Goal: Information Seeking & Learning: Learn about a topic

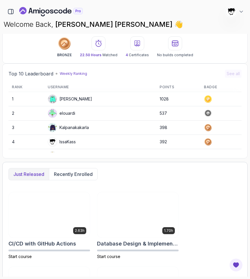
scroll to position [58, 0]
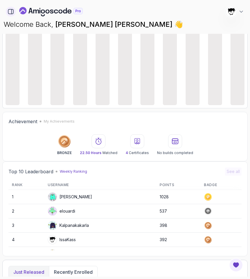
click at [10, 13] on icon "button" at bounding box center [11, 11] width 6 height 6
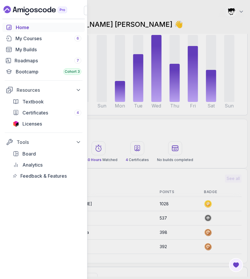
click at [111, 138] on div "Home My Courses 6 My Builds Roadmaps 7 Bootcamp Cohort 3 Resources Textbook Cer…" at bounding box center [125, 139] width 250 height 279
click at [121, 124] on div "Home My Courses 6 My Builds Roadmaps 7 Bootcamp Cohort 3 Resources Textbook Cer…" at bounding box center [125, 139] width 250 height 279
click at [161, 55] on div "Home My Courses 6 My Builds Roadmaps 7 Bootcamp Cohort 3 Resources Textbook Cer…" at bounding box center [125, 139] width 250 height 279
click at [85, 11] on button "button" at bounding box center [88, 10] width 9 height 9
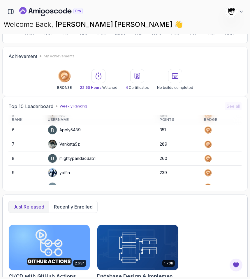
scroll to position [82, 0]
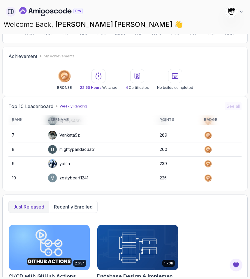
click at [10, 11] on icon "button" at bounding box center [11, 11] width 6 height 6
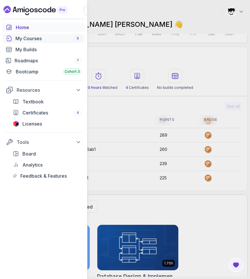
click at [23, 42] on link "My Courses 6" at bounding box center [43, 38] width 82 height 9
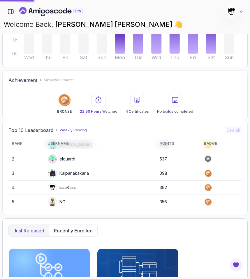
scroll to position [0, 0]
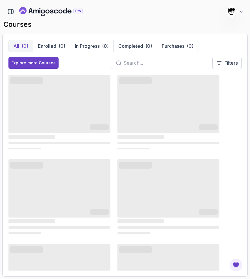
click at [123, 12] on div "392 Points Abdallah Issa Al-Kass Student" at bounding box center [124, 12] width 245 height 12
click at [232, 266] on icon "Close Chat This icon closes the chat window." at bounding box center [230, 269] width 7 height 7
click at [216, 264] on icon "Close" at bounding box center [216, 266] width 0 height 5
click at [129, 10] on div "392 Points Abdallah Issa Al-Kass Student" at bounding box center [124, 12] width 245 height 12
click at [9, 15] on button "button" at bounding box center [11, 12] width 10 height 10
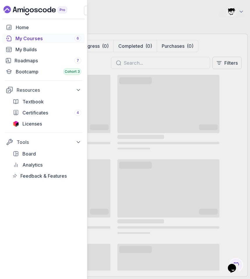
click at [111, 31] on div "Home My Courses 6 My Builds Roadmaps 7 Bootcamp Cohort 3 Resources Textbook Cer…" at bounding box center [125, 139] width 250 height 279
click at [121, 22] on div "Home My Courses 6 My Builds Roadmaps 7 Bootcamp Cohort 3 Resources Textbook Cer…" at bounding box center [125, 139] width 250 height 279
click at [84, 11] on button "button" at bounding box center [88, 10] width 9 height 9
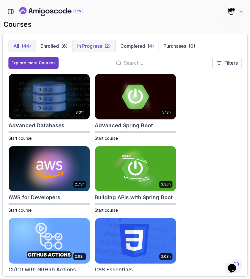
click at [87, 46] on p "In Progress" at bounding box center [89, 45] width 25 height 7
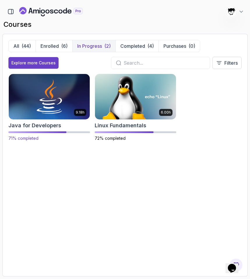
click at [53, 105] on img at bounding box center [49, 96] width 85 height 47
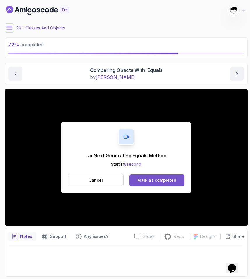
click at [164, 185] on button "Mark as completed" at bounding box center [156, 180] width 55 height 12
click at [142, 184] on button "Mark as completed" at bounding box center [156, 180] width 55 height 12
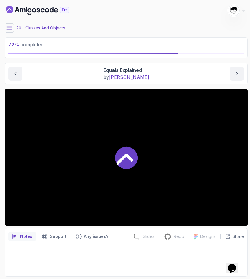
click at [12, 29] on button at bounding box center [9, 27] width 9 height 9
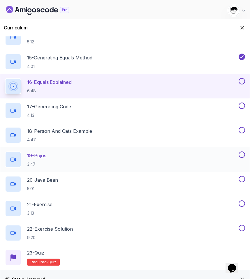
scroll to position [602, 0]
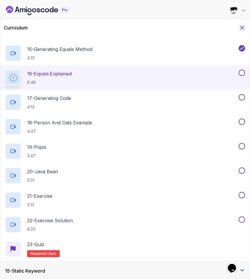
click at [240, 26] on icon "Hide Curriculum for mobile" at bounding box center [242, 27] width 6 height 6
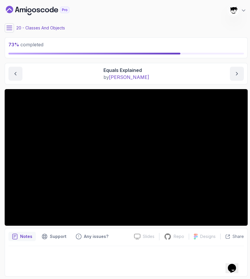
click at [11, 29] on icon at bounding box center [9, 28] width 6 height 6
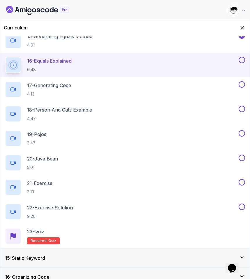
scroll to position [618, 0]
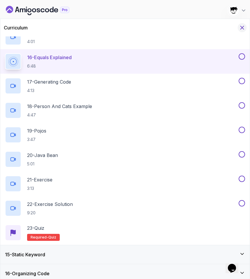
click at [238, 28] on button "Hide Curriculum for mobile" at bounding box center [241, 27] width 9 height 9
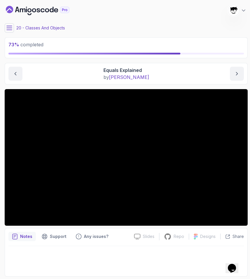
click at [7, 31] on button at bounding box center [9, 27] width 9 height 9
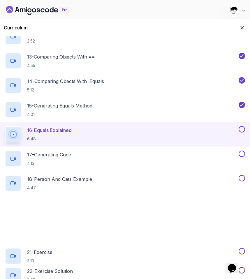
scroll to position [558, 0]
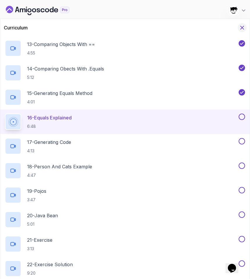
click at [240, 27] on icon "Hide Curriculum for mobile" at bounding box center [242, 27] width 6 height 6
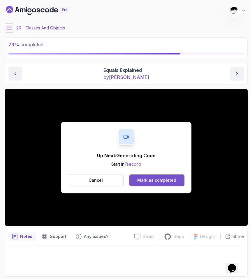
click at [155, 183] on button "Mark as completed" at bounding box center [156, 180] width 55 height 12
click at [141, 179] on div "Mark as completed" at bounding box center [156, 180] width 39 height 6
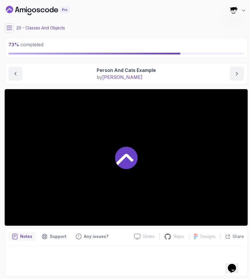
click at [12, 26] on button at bounding box center [9, 27] width 9 height 9
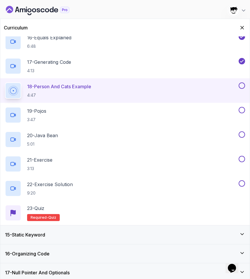
scroll to position [639, 0]
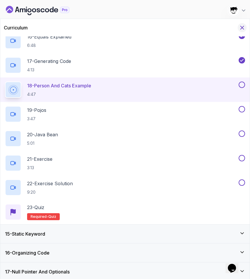
click at [241, 26] on icon "Hide Curriculum for mobile" at bounding box center [242, 27] width 6 height 6
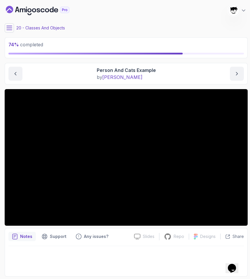
click at [11, 27] on icon at bounding box center [9, 28] width 6 height 6
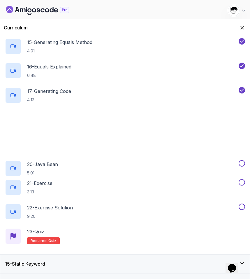
scroll to position [660, 0]
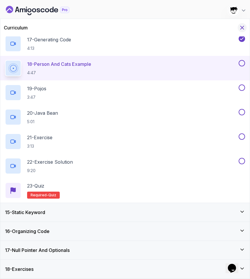
click at [241, 25] on icon "Hide Curriculum for mobile" at bounding box center [242, 27] width 6 height 6
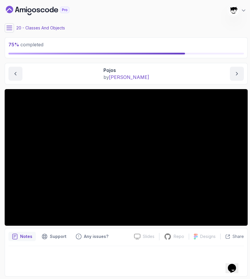
click at [8, 23] on main "My Courses Java for Developers 392 Points Abdallah Issa Al-Kass Student 20 - Cl…" at bounding box center [126, 139] width 243 height 274
click at [8, 27] on icon at bounding box center [9, 28] width 6 height 6
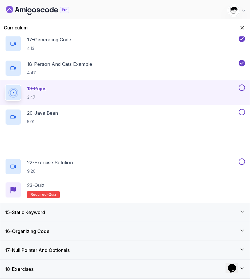
scroll to position [657, 0]
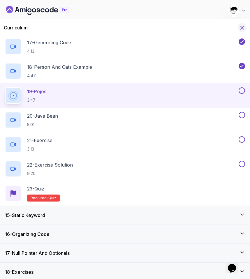
click at [240, 27] on icon "Hide Curriculum for mobile" at bounding box center [242, 27] width 6 height 6
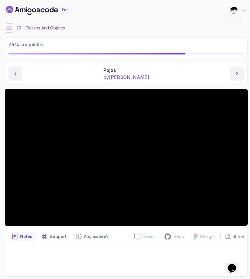
click at [14, 24] on div "20 - Classes And Objects" at bounding box center [126, 27] width 243 height 9
click at [13, 25] on button at bounding box center [9, 27] width 9 height 9
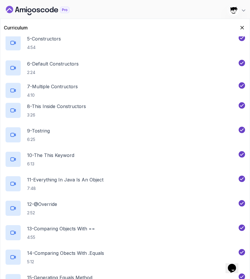
scroll to position [660, 0]
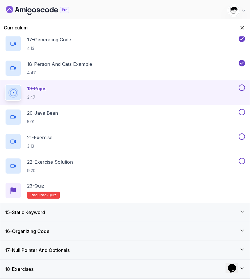
click at [41, 208] on div "15 - Static Keyword" at bounding box center [124, 212] width 249 height 19
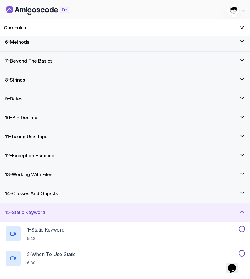
scroll to position [245, 0]
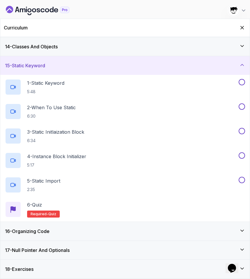
click at [38, 235] on div "16 - Organizing Code" at bounding box center [124, 231] width 249 height 19
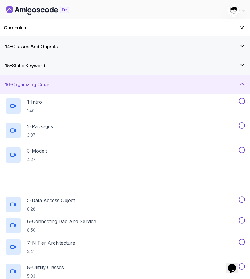
scroll to position [318, 0]
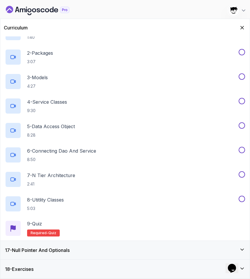
click at [40, 251] on h3 "17 - Null Pointer And Optionals" at bounding box center [37, 249] width 65 height 7
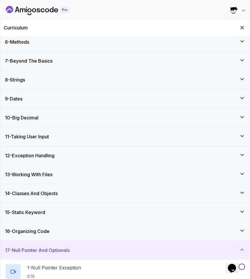
scroll to position [196, 0]
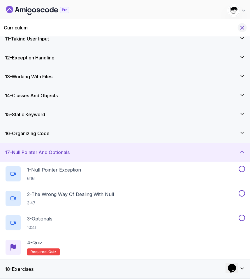
click at [243, 26] on icon "Hide Curriculum for mobile" at bounding box center [242, 27] width 6 height 6
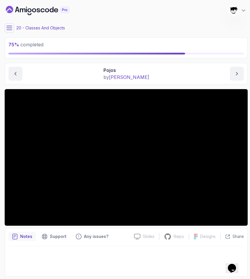
click at [6, 22] on main "My Courses Java for Developers 392 Points Abdallah Issa Al-Kass Student 20 - Cl…" at bounding box center [126, 139] width 243 height 274
click at [6, 26] on icon at bounding box center [9, 28] width 6 height 6
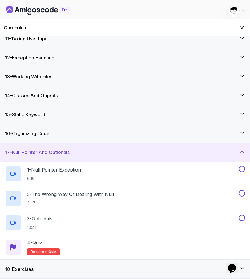
click at [33, 96] on h3 "14 - Classes And Objects" at bounding box center [31, 95] width 53 height 7
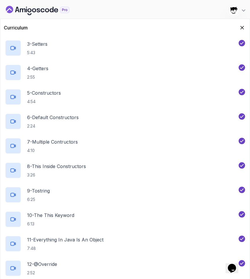
scroll to position [0, 0]
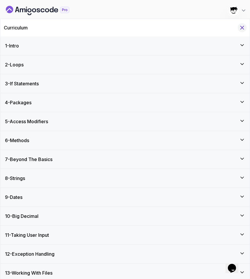
click at [242, 26] on icon "Hide Curriculum for mobile" at bounding box center [242, 27] width 6 height 6
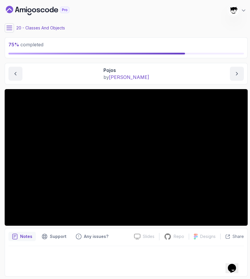
click at [12, 29] on button at bounding box center [9, 27] width 9 height 9
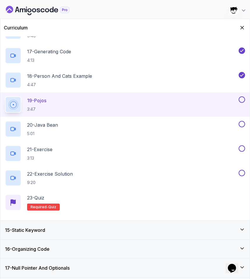
scroll to position [660, 0]
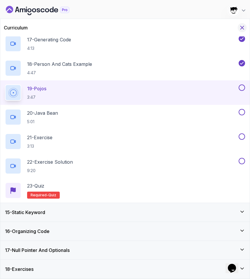
click at [245, 30] on div "Curriculum" at bounding box center [124, 27] width 249 height 17
click at [239, 24] on icon "Hide Curriculum for mobile" at bounding box center [242, 27] width 6 height 6
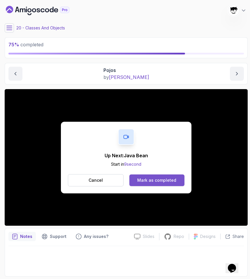
click at [155, 182] on div "Mark as completed" at bounding box center [156, 180] width 39 height 6
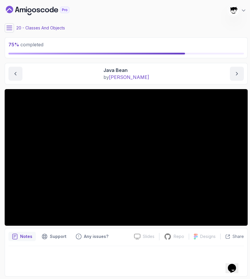
click at [11, 29] on icon at bounding box center [9, 28] width 6 height 6
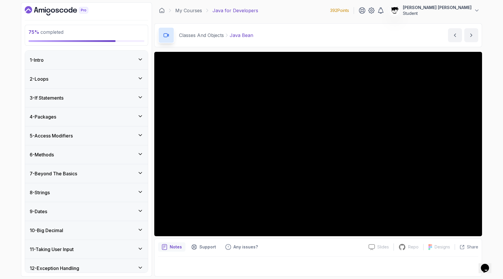
click at [63, 13] on icon "Dashboard" at bounding box center [56, 10] width 63 height 9
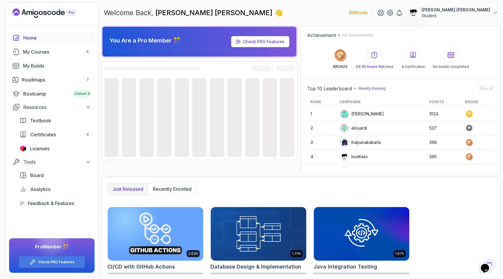
click at [249, 264] on icon "$i18n('chat', 'chat_widget')" at bounding box center [485, 268] width 8 height 9
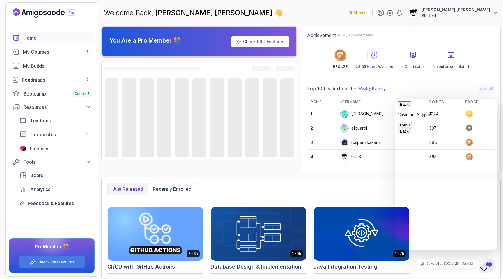
click at [249, 266] on icon "Close Chat This icon closes the chat window." at bounding box center [483, 269] width 7 height 7
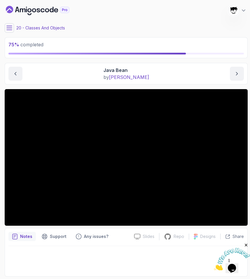
click at [237, 264] on img at bounding box center [232, 259] width 36 height 23
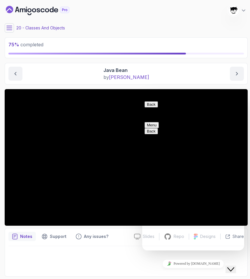
click at [234, 266] on icon "Close Chat This icon closes the chat window." at bounding box center [230, 269] width 7 height 7
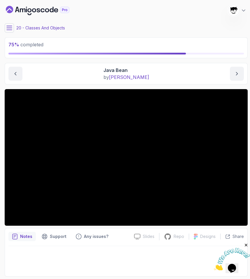
click at [246, 246] on icon "Close" at bounding box center [245, 244] width 5 height 5
click at [10, 29] on icon at bounding box center [9, 28] width 6 height 6
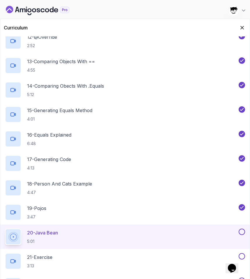
scroll to position [660, 0]
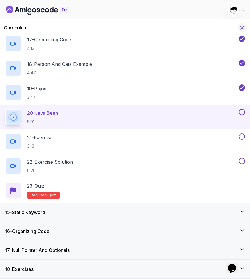
click at [241, 28] on icon "Hide Curriculum for mobile" at bounding box center [242, 27] width 6 height 6
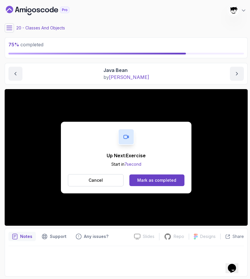
click at [149, 162] on div "Up Next: Exercise Start in 7 second Cancel Mark as completed" at bounding box center [126, 158] width 130 height 72
click at [142, 184] on button "Mark as completed" at bounding box center [156, 180] width 55 height 12
click at [155, 176] on button "Mark as completed" at bounding box center [156, 180] width 55 height 12
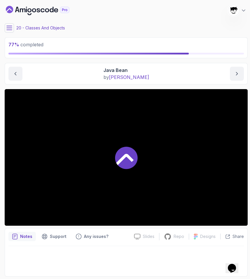
click at [12, 27] on icon at bounding box center [9, 28] width 6 height 6
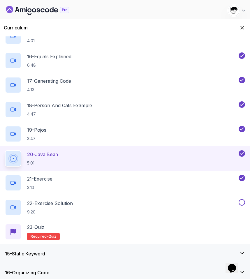
scroll to position [660, 0]
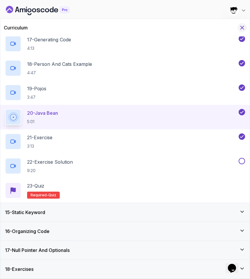
click at [242, 30] on icon "Hide Curriculum for mobile" at bounding box center [242, 27] width 6 height 6
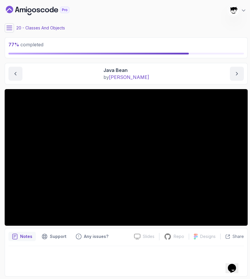
click at [10, 26] on icon at bounding box center [9, 28] width 5 height 4
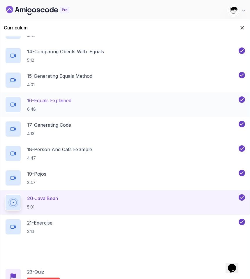
scroll to position [581, 0]
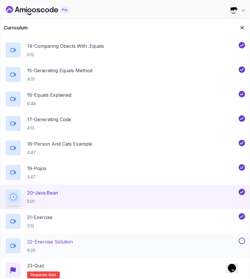
click at [54, 241] on p "22 - Exercise Solution" at bounding box center [50, 241] width 46 height 7
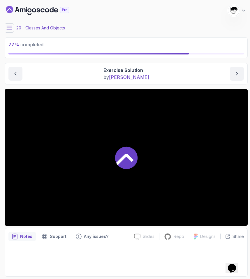
click at [129, 19] on main "My Courses Java for Developers 396 Points Abdallah Issa Al-Kass Student 20 - Cl…" at bounding box center [126, 139] width 243 height 274
click at [239, 10] on button "Abdallah Issa Al-Kass Student" at bounding box center [236, 11] width 19 height 12
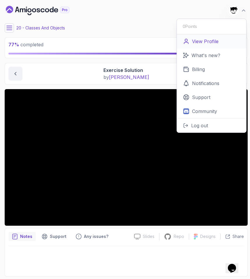
click at [216, 37] on link "View Profile" at bounding box center [211, 41] width 69 height 14
click at [127, 15] on div "My Courses Java for Developers 396 Points Abdallah Issa Al-Kass Student 0 Point…" at bounding box center [126, 10] width 243 height 16
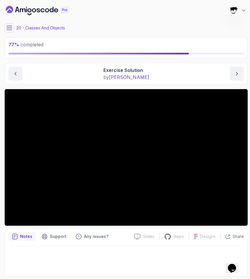
click at [88, 13] on div "My Courses Java for Developers 396 Points Abdallah Issa Al-Kass Student" at bounding box center [126, 10] width 243 height 16
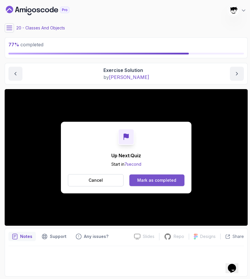
click at [138, 182] on button "Mark as completed" at bounding box center [156, 180] width 55 height 12
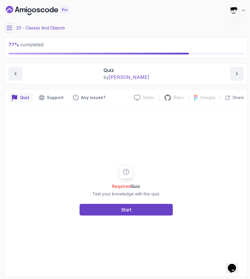
click at [126, 199] on div "Required Quiz Test your knowledge with this quiz. Start" at bounding box center [126, 190] width 112 height 51
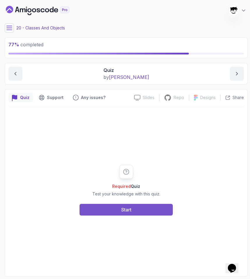
click at [125, 207] on div "Start" at bounding box center [126, 209] width 10 height 7
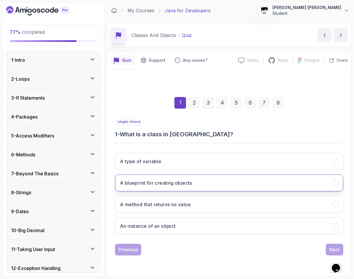
click at [127, 178] on button "A blueprint for creating objects" at bounding box center [229, 182] width 228 height 17
click at [249, 247] on div "Next" at bounding box center [334, 249] width 10 height 7
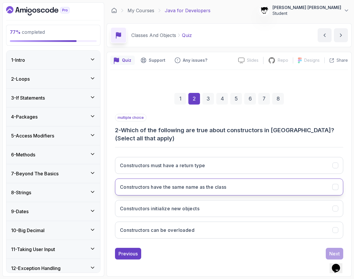
click at [191, 188] on h3 "Constructors have the same name as the class" at bounding box center [173, 186] width 106 height 7
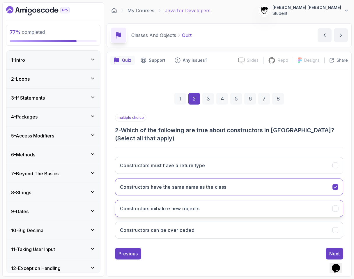
click at [183, 210] on h3 "Constructors initialize new objects" at bounding box center [159, 208] width 79 height 7
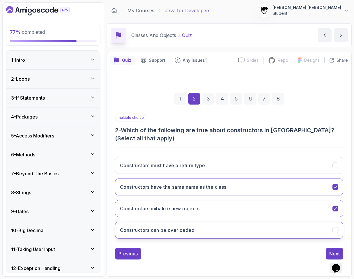
click at [182, 233] on h3 "Constructors can be overloaded" at bounding box center [157, 229] width 74 height 7
click at [249, 254] on div "Next" at bounding box center [334, 253] width 10 height 7
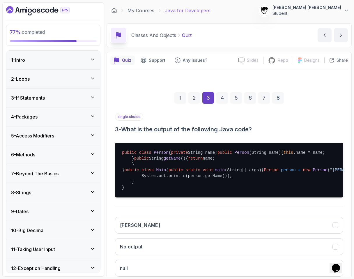
scroll to position [106, 0]
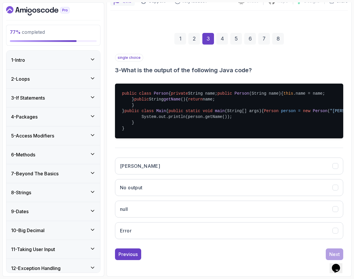
drag, startPoint x: 133, startPoint y: 53, endPoint x: 196, endPoint y: 54, distance: 62.8
click at [196, 83] on pre "public class Person { private String name; public Person (String name) { this .…" at bounding box center [229, 110] width 228 height 55
drag, startPoint x: 130, startPoint y: 56, endPoint x: 136, endPoint y: 71, distance: 15.7
click at [136, 83] on pre "public class Person { private String name; public Person (String name) { this .…" at bounding box center [229, 110] width 228 height 55
drag, startPoint x: 134, startPoint y: 75, endPoint x: 135, endPoint y: 89, distance: 14.6
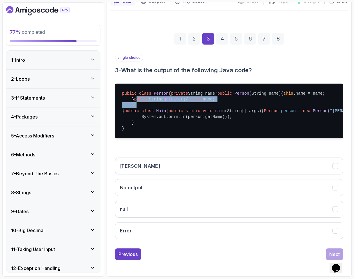
click at [135, 89] on pre "public class Person { private String name; public Person (String name) { this .…" at bounding box center [229, 110] width 228 height 55
drag, startPoint x: 145, startPoint y: 108, endPoint x: 239, endPoint y: 108, distance: 93.4
click at [238, 108] on pre "public class Person { private String name; public Person (String name) { this .…" at bounding box center [229, 110] width 228 height 55
click at [239, 108] on pre "public class Person { private String name; public Person (String name) { this .…" at bounding box center [229, 110] width 228 height 55
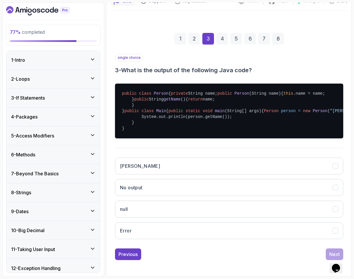
click at [135, 178] on div "Alice No output null Error" at bounding box center [229, 198] width 228 height 91
click at [134, 163] on button "Alice" at bounding box center [229, 165] width 228 height 17
click at [249, 252] on div "Next" at bounding box center [334, 253] width 10 height 7
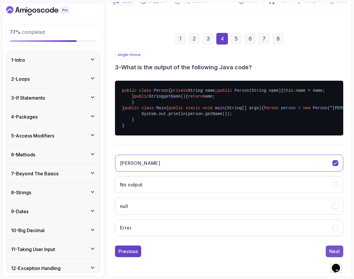
scroll to position [0, 0]
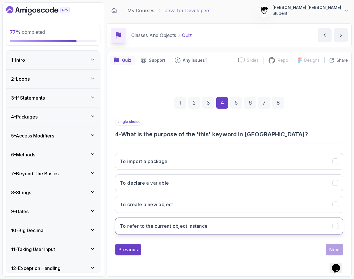
click at [157, 223] on h3 "To refer to the current object instance" at bounding box center [164, 225] width 88 height 7
click at [249, 250] on button "Next" at bounding box center [333, 249] width 17 height 12
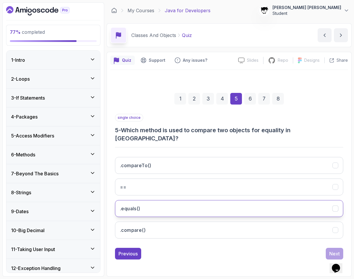
click at [154, 205] on button ".equals()" at bounding box center [229, 208] width 228 height 17
click at [249, 248] on button "Next" at bounding box center [333, 254] width 17 height 12
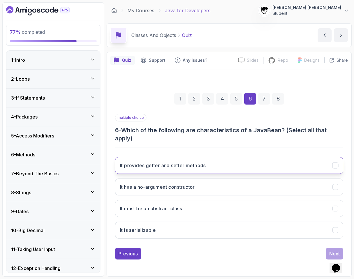
click at [176, 162] on h3 "It provides getter and setter methods" at bounding box center [163, 165] width 86 height 7
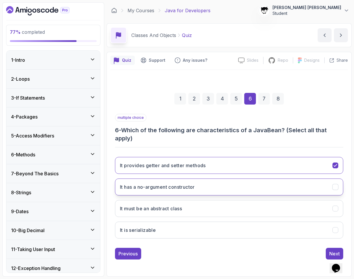
click at [172, 184] on h3 "It has a no-argument constructor" at bounding box center [157, 186] width 75 height 7
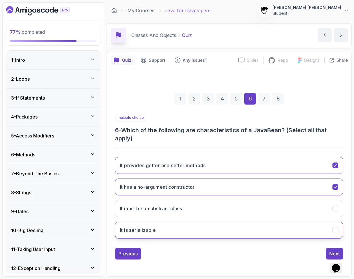
click at [156, 228] on button "It is serializable" at bounding box center [229, 229] width 228 height 17
click at [249, 247] on div "multiple choice 6 - Which of the following are characteristics of a JavaBean? (…" at bounding box center [229, 186] width 228 height 145
click at [249, 248] on button "Next" at bounding box center [333, 254] width 17 height 12
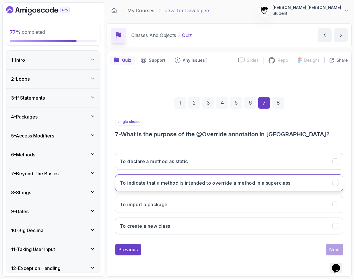
click at [243, 186] on button "To indicate that a method is intended to override a method in a superclass" at bounding box center [229, 182] width 228 height 17
click at [249, 251] on div "Next" at bounding box center [334, 249] width 10 height 7
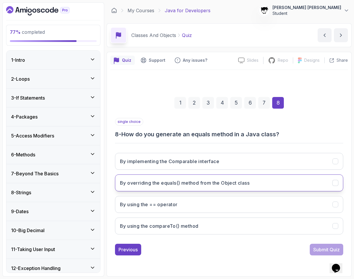
click at [249, 188] on button "By overriding the equals() method from the Object class" at bounding box center [229, 182] width 228 height 17
click at [249, 248] on div "Submit Quiz" at bounding box center [326, 249] width 26 height 7
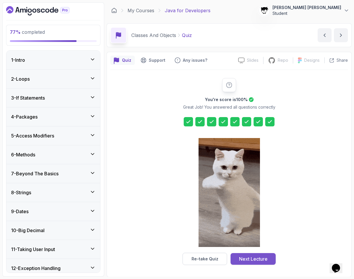
click at [249, 259] on div "Next Lecture" at bounding box center [253, 258] width 29 height 7
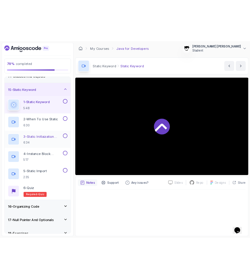
scroll to position [254, 0]
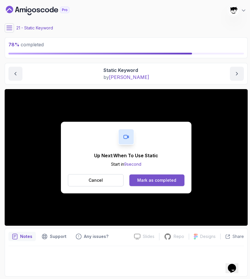
click at [136, 177] on button "Mark as completed" at bounding box center [156, 180] width 55 height 12
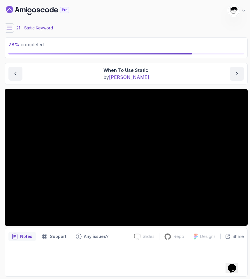
click at [10, 27] on icon at bounding box center [9, 28] width 6 height 6
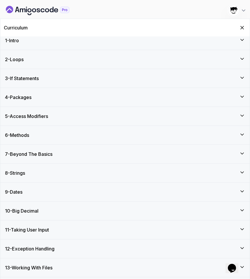
scroll to position [245, 0]
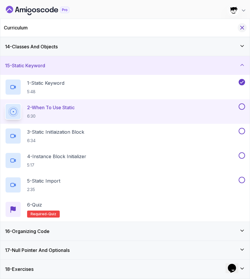
click at [244, 29] on icon "Hide Curriculum for mobile" at bounding box center [242, 27] width 6 height 6
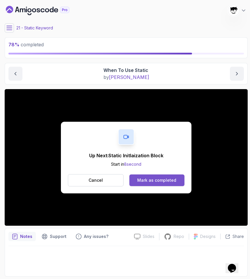
click at [143, 179] on div "Mark as completed" at bounding box center [156, 180] width 39 height 6
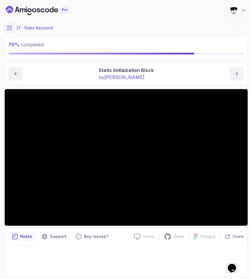
click at [8, 28] on icon at bounding box center [9, 28] width 6 height 6
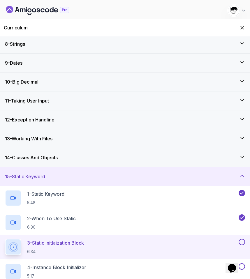
scroll to position [245, 0]
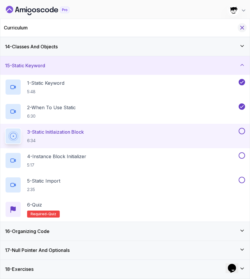
click at [243, 25] on icon "Hide Curriculum for mobile" at bounding box center [242, 27] width 6 height 6
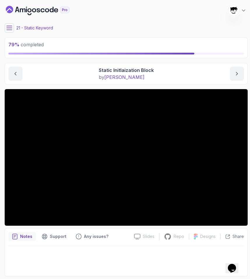
click at [10, 27] on icon at bounding box center [9, 28] width 6 height 6
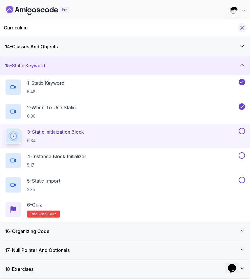
click at [242, 29] on icon "Hide Curriculum for mobile" at bounding box center [242, 27] width 6 height 6
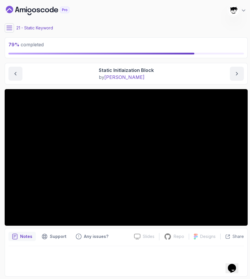
click at [8, 25] on button at bounding box center [9, 27] width 9 height 9
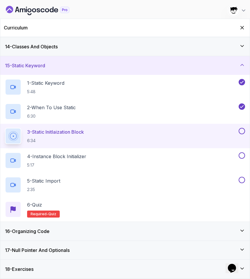
click at [36, 230] on h3 "16 - Organizing Code" at bounding box center [27, 230] width 45 height 7
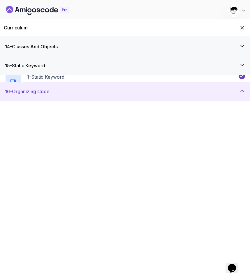
scroll to position [318, 0]
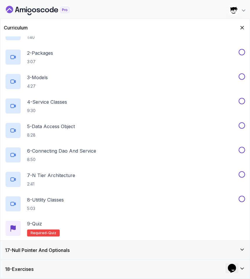
click at [40, 250] on h3 "17 - Null Pointer And Optionals" at bounding box center [37, 249] width 65 height 7
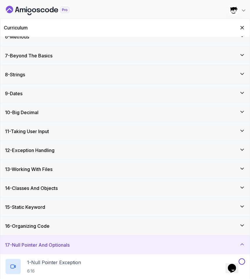
scroll to position [0, 0]
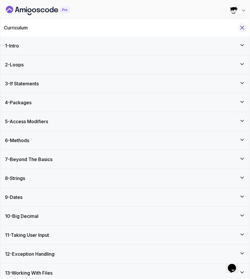
click at [246, 26] on button "Hide Curriculum for mobile" at bounding box center [241, 27] width 9 height 9
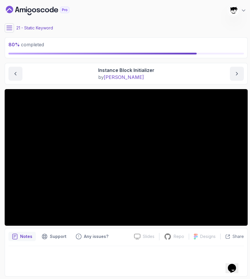
click at [9, 25] on button at bounding box center [9, 27] width 9 height 9
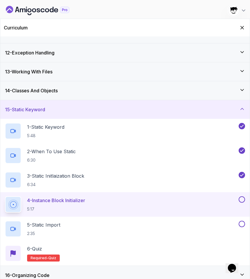
scroll to position [245, 0]
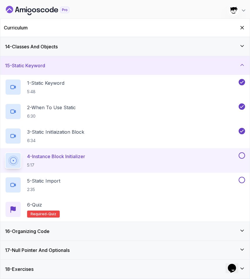
click at [243, 33] on div "Curriculum" at bounding box center [124, 27] width 249 height 17
click at [240, 25] on icon "Hide Curriculum for mobile" at bounding box center [242, 27] width 6 height 6
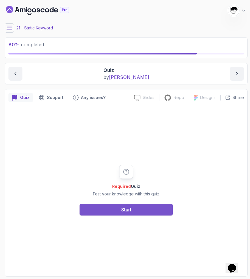
click at [129, 208] on div "Start" at bounding box center [126, 209] width 10 height 7
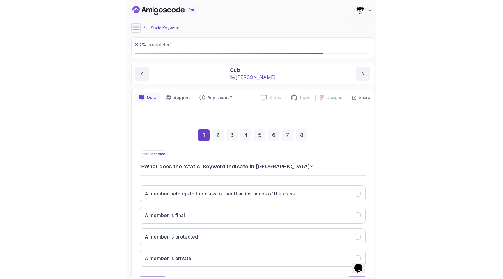
scroll to position [28, 0]
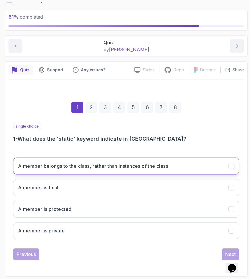
click at [38, 166] on h3 "A member belongs to the class, rather than instances of the class" at bounding box center [93, 165] width 150 height 7
click at [227, 252] on div "Next" at bounding box center [230, 253] width 10 height 7
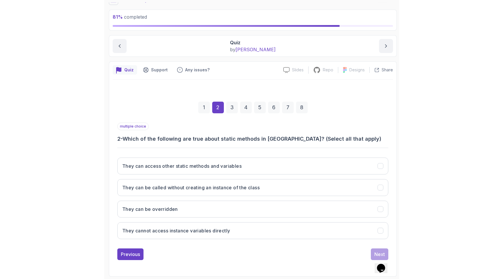
scroll to position [0, 0]
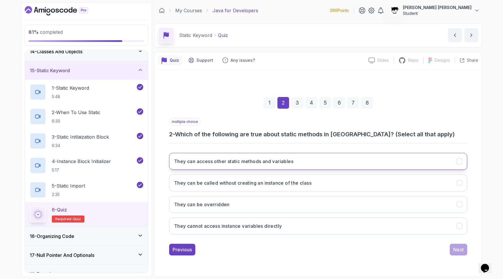
click at [204, 156] on button "They can access other static methods and variables" at bounding box center [318, 161] width 298 height 17
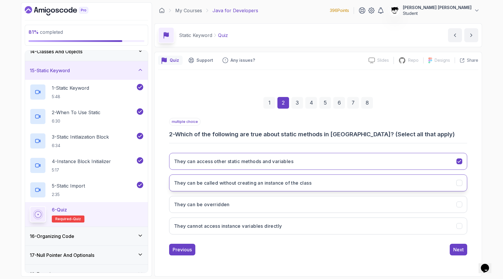
click at [203, 177] on button "They can be called without creating an instance of the class" at bounding box center [318, 182] width 298 height 17
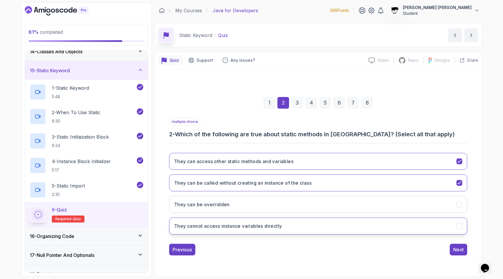
click at [200, 228] on h3 "They cannot access instance variables directly" at bounding box center [228, 225] width 108 height 7
click at [249, 248] on div "Next" at bounding box center [458, 249] width 10 height 7
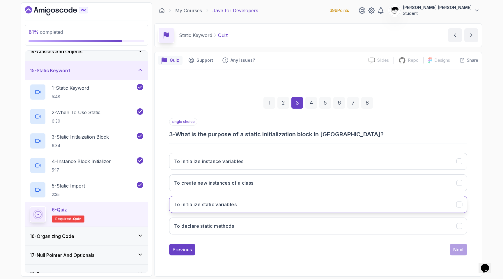
click at [189, 207] on h3 "To initialize static variables" at bounding box center [205, 204] width 63 height 7
click at [249, 249] on button "Next" at bounding box center [457, 249] width 17 height 12
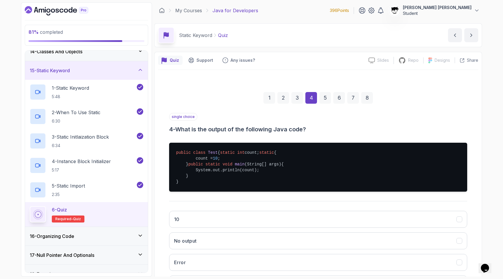
scroll to position [71, 0]
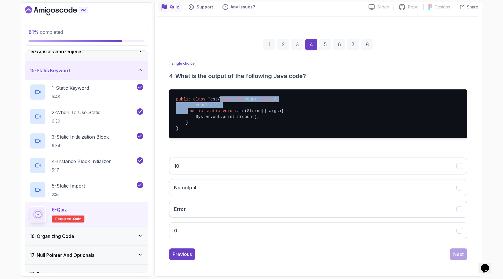
drag, startPoint x: 186, startPoint y: 88, endPoint x: 193, endPoint y: 106, distance: 19.8
click at [193, 106] on pre "public class Test { static int count; static { count = 10 ; } public static voi…" at bounding box center [318, 113] width 298 height 49
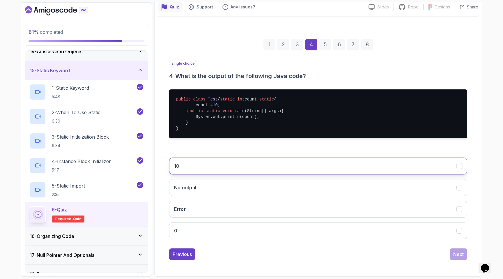
click at [187, 159] on button "10" at bounding box center [318, 165] width 298 height 17
click at [249, 262] on div "1 2 3 4 5 6 7 8 single choice 4 - What is the output of the following Java code…" at bounding box center [318, 145] width 320 height 240
click at [249, 253] on div "Next" at bounding box center [458, 253] width 10 height 7
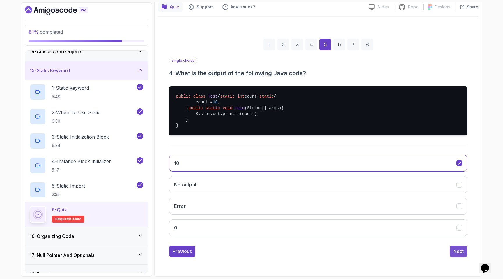
scroll to position [0, 0]
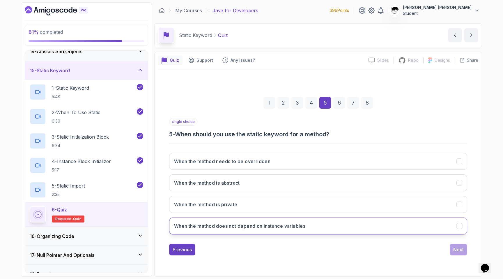
click at [249, 226] on button "When the method does not depend on instance variables" at bounding box center [318, 225] width 298 height 17
click at [249, 250] on div "Next" at bounding box center [458, 249] width 10 height 7
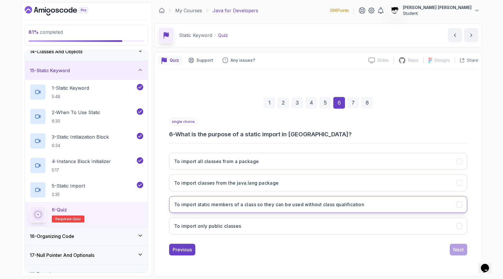
click at [249, 199] on button "To import static members of a class so they can be used without class qualifica…" at bounding box center [318, 204] width 298 height 17
click at [249, 252] on button "Next" at bounding box center [457, 249] width 17 height 12
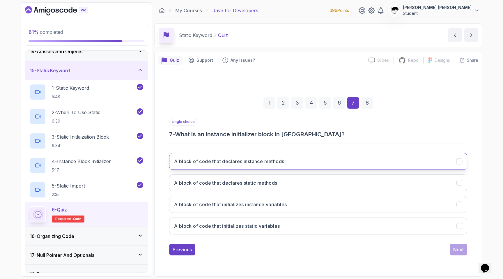
click at [249, 167] on button "A block of code that declares instance methods" at bounding box center [318, 161] width 298 height 17
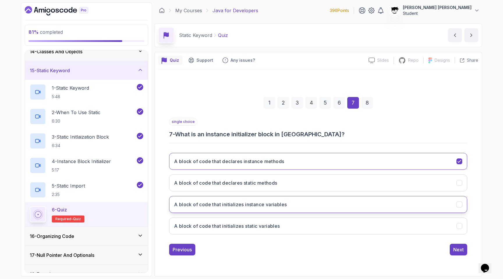
click at [249, 200] on button "A block of code that initializes instance variables" at bounding box center [318, 204] width 298 height 17
click at [249, 249] on button "Next" at bounding box center [457, 249] width 17 height 12
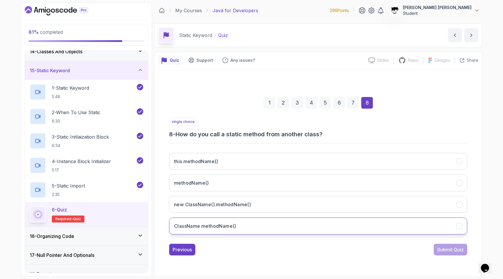
click at [249, 224] on button "ClassName.methodName()" at bounding box center [318, 225] width 298 height 17
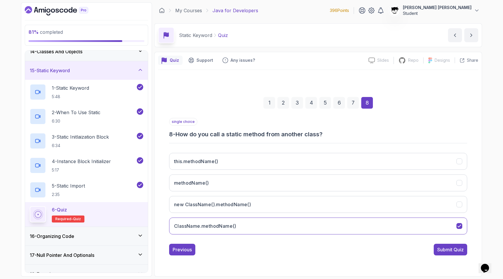
click at [249, 256] on div "1 2 3 4 5 6 7 8 single choice 8 - How do you call a static method from another …" at bounding box center [318, 171] width 320 height 177
click at [249, 250] on div "Submit Quiz" at bounding box center [450, 249] width 26 height 7
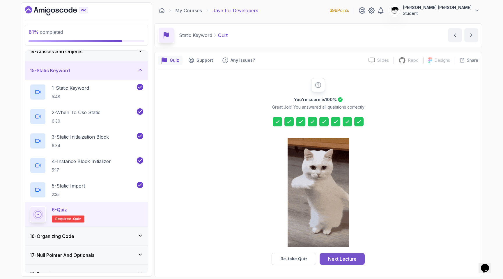
click at [249, 259] on div "Next Lecture" at bounding box center [342, 258] width 29 height 7
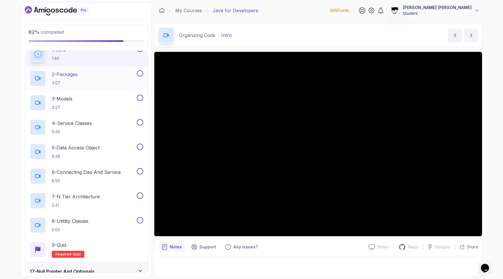
scroll to position [317, 0]
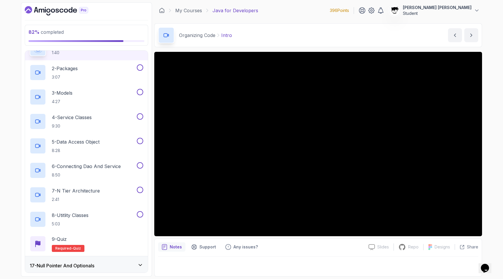
click at [64, 15] on icon "Dashboard" at bounding box center [56, 10] width 63 height 9
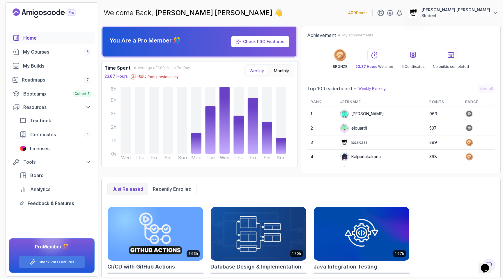
click at [249, 87] on p "Weekly Ranking" at bounding box center [371, 88] width 27 height 5
click at [249, 75] on button "Monthly" at bounding box center [281, 71] width 23 height 10
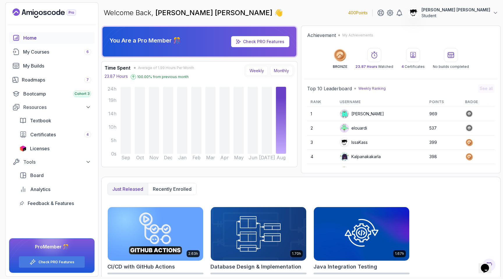
click at [249, 72] on button "Weekly" at bounding box center [257, 71] width 22 height 10
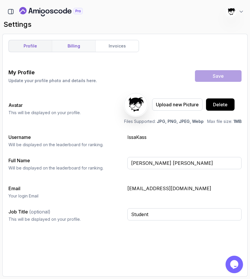
click at [74, 46] on link "billing" at bounding box center [73, 46] width 43 height 12
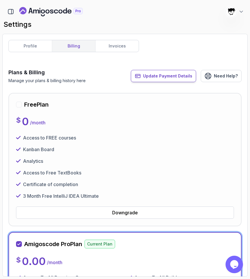
click at [152, 76] on span "Update Payment Details" at bounding box center [167, 76] width 49 height 6
